Goal: Navigation & Orientation: Find specific page/section

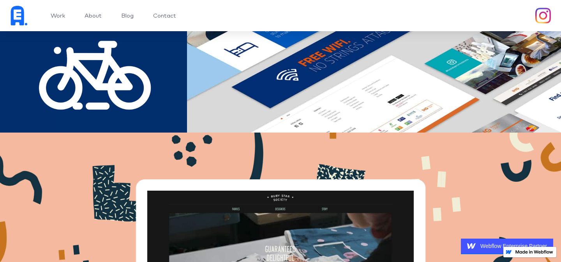
scroll to position [1106, 0]
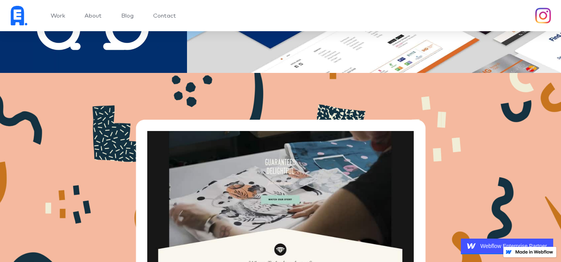
click at [57, 16] on link "Work" at bounding box center [58, 16] width 14 height 6
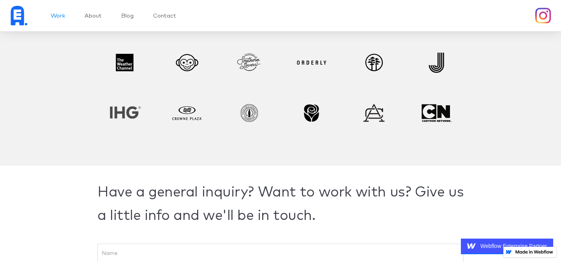
scroll to position [5283, 0]
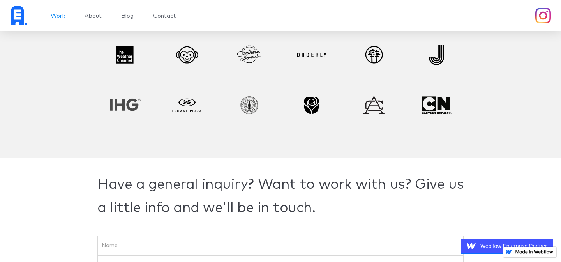
click at [166, 16] on link "Contact" at bounding box center [164, 16] width 23 height 6
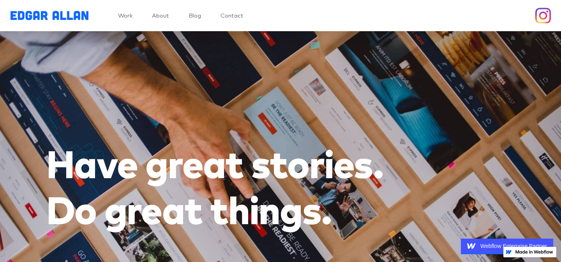
click at [169, 18] on link "About" at bounding box center [160, 16] width 17 height 6
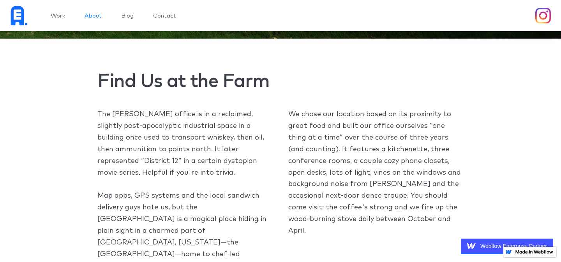
scroll to position [1741, 0]
